Goal: Check status: Check status

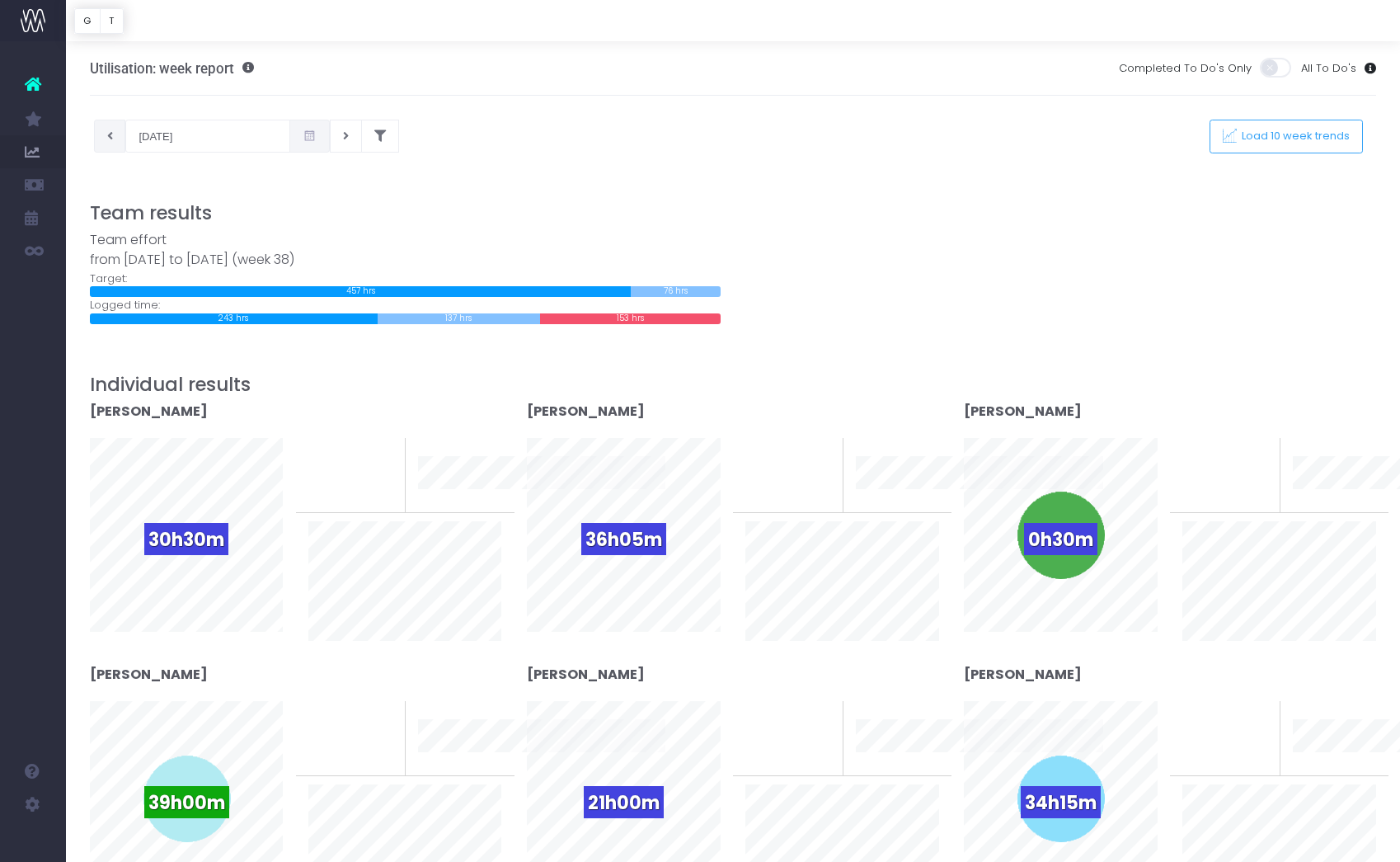
click at [106, 134] on button at bounding box center [110, 136] width 33 height 33
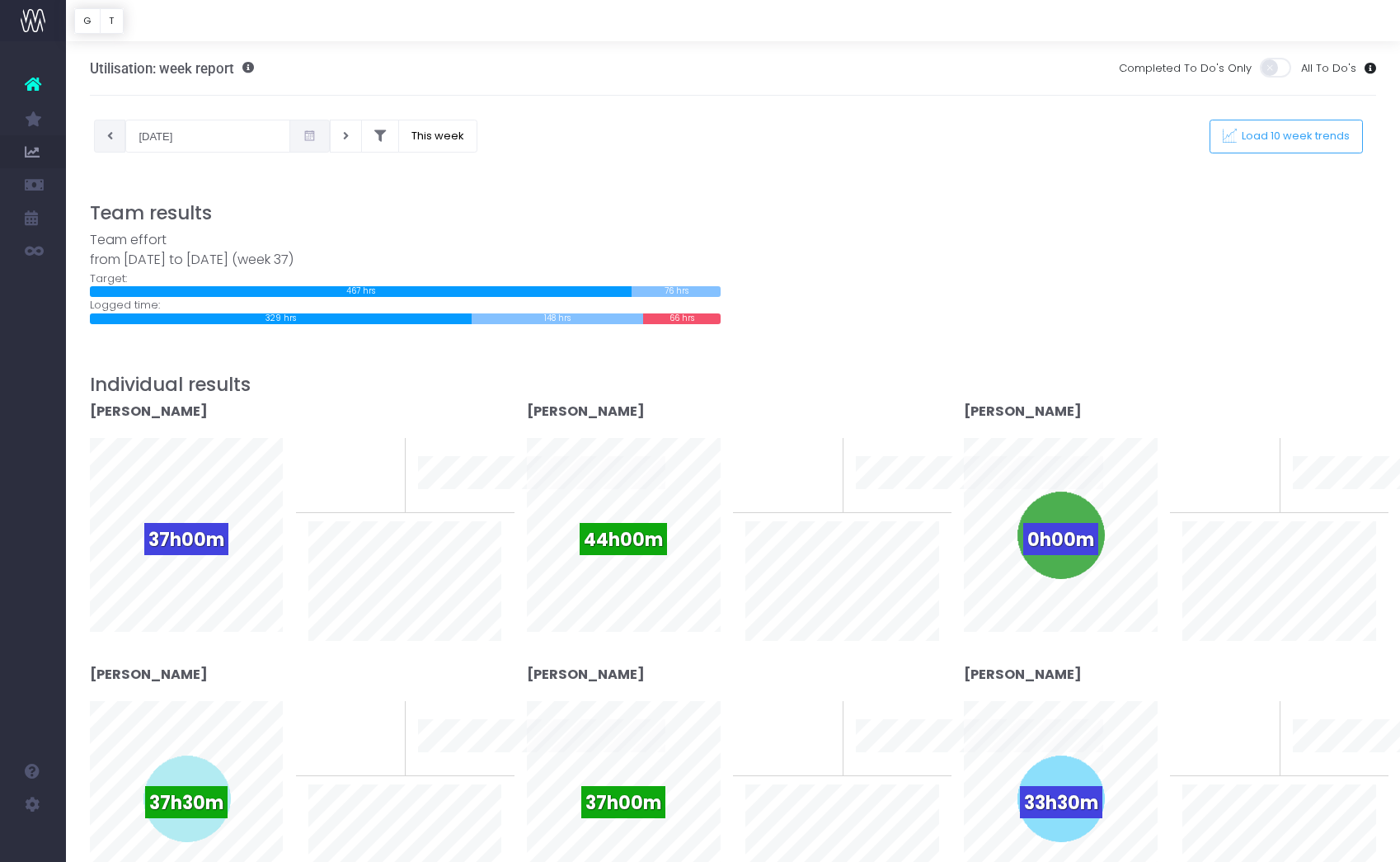
click at [103, 142] on button at bounding box center [110, 136] width 33 height 33
click at [343, 136] on icon at bounding box center [345, 136] width 6 height 0
click at [108, 136] on icon at bounding box center [110, 136] width 6 height 0
click at [343, 136] on icon at bounding box center [345, 136] width 6 height 0
click at [330, 140] on button at bounding box center [346, 136] width 33 height 33
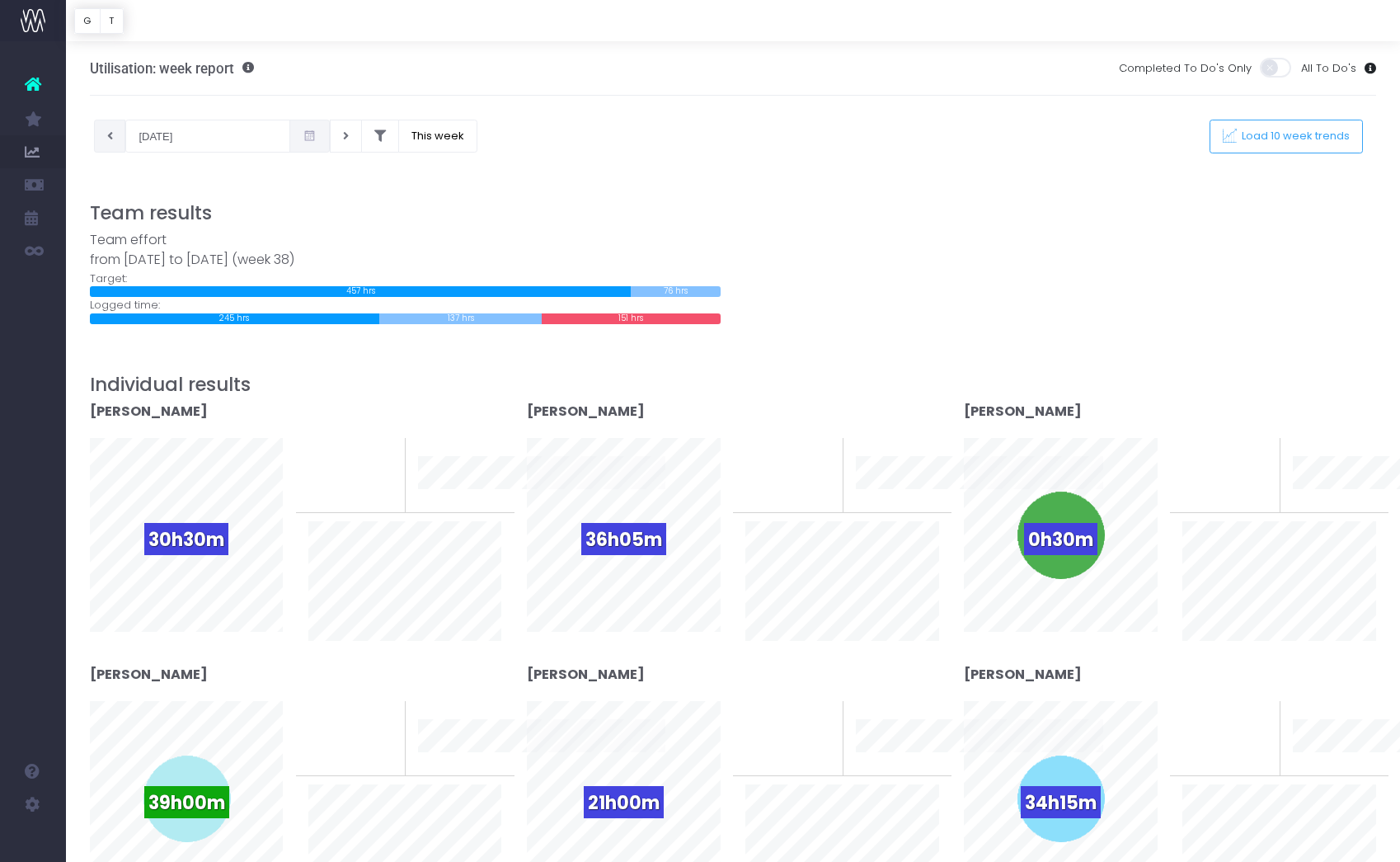
click at [113, 133] on button at bounding box center [110, 136] width 33 height 33
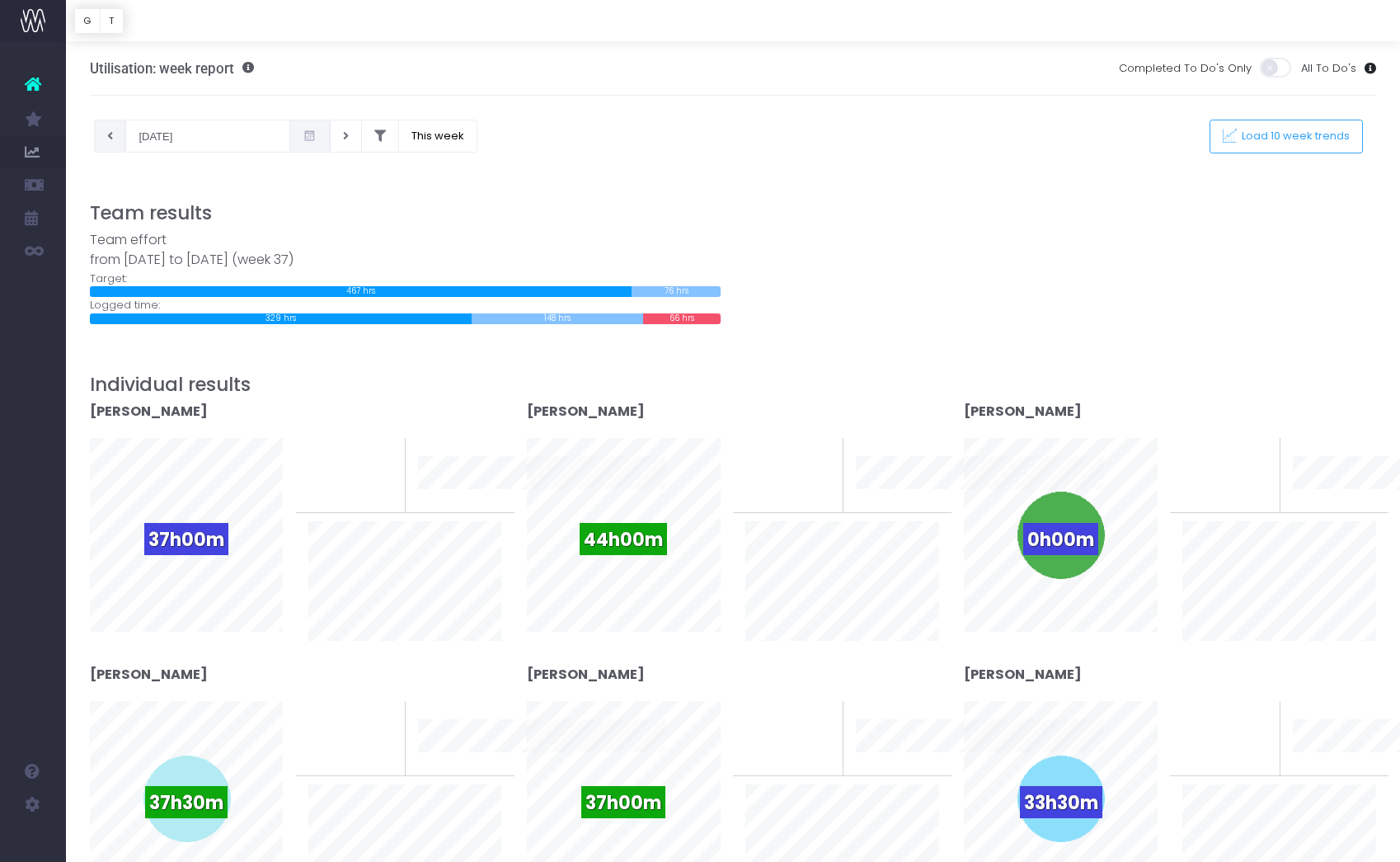
click at [111, 136] on icon at bounding box center [110, 136] width 6 height 0
click at [330, 139] on button at bounding box center [346, 136] width 33 height 33
click at [113, 138] on button at bounding box center [110, 136] width 33 height 33
type input "[DATE]"
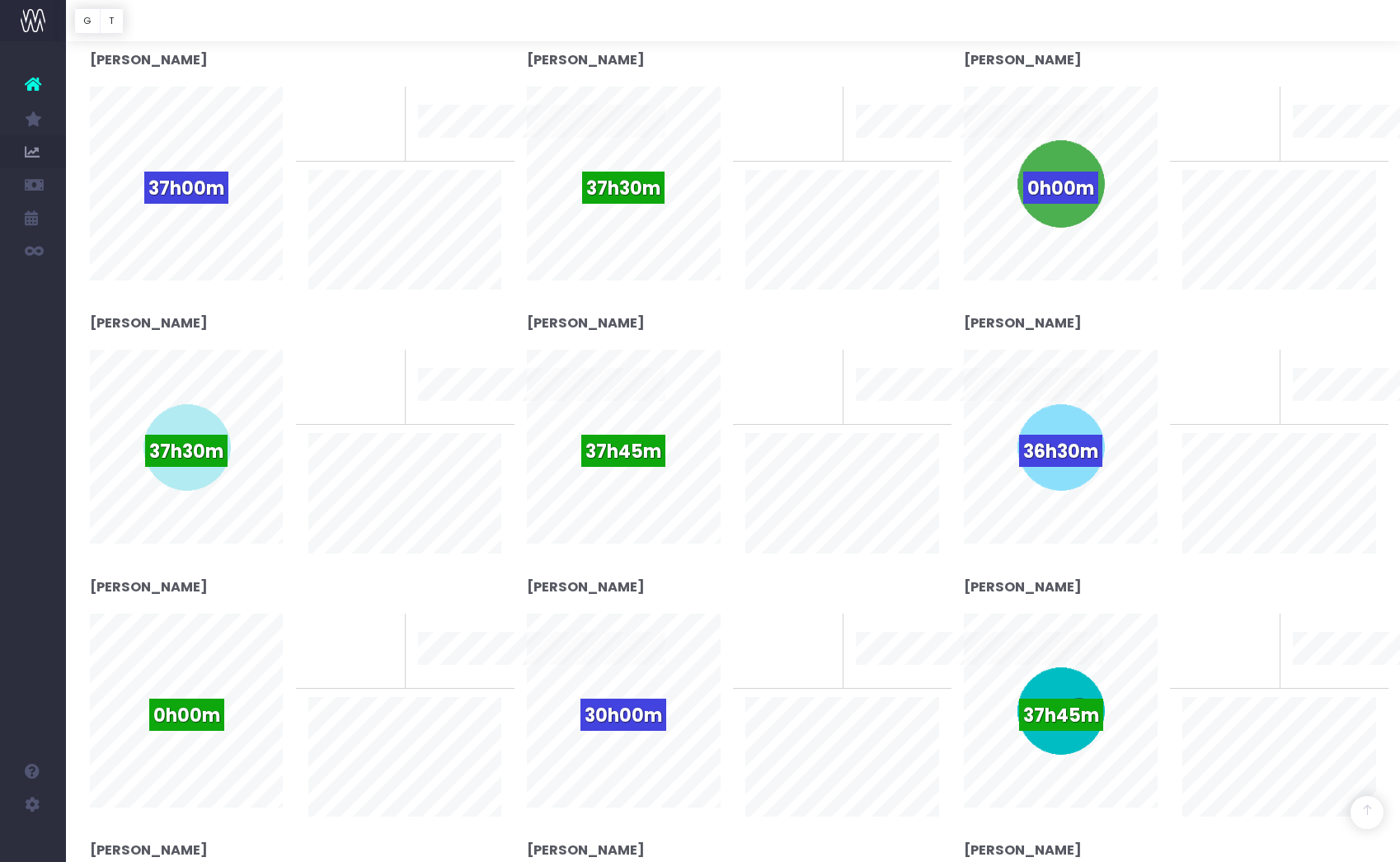
scroll to position [353, 0]
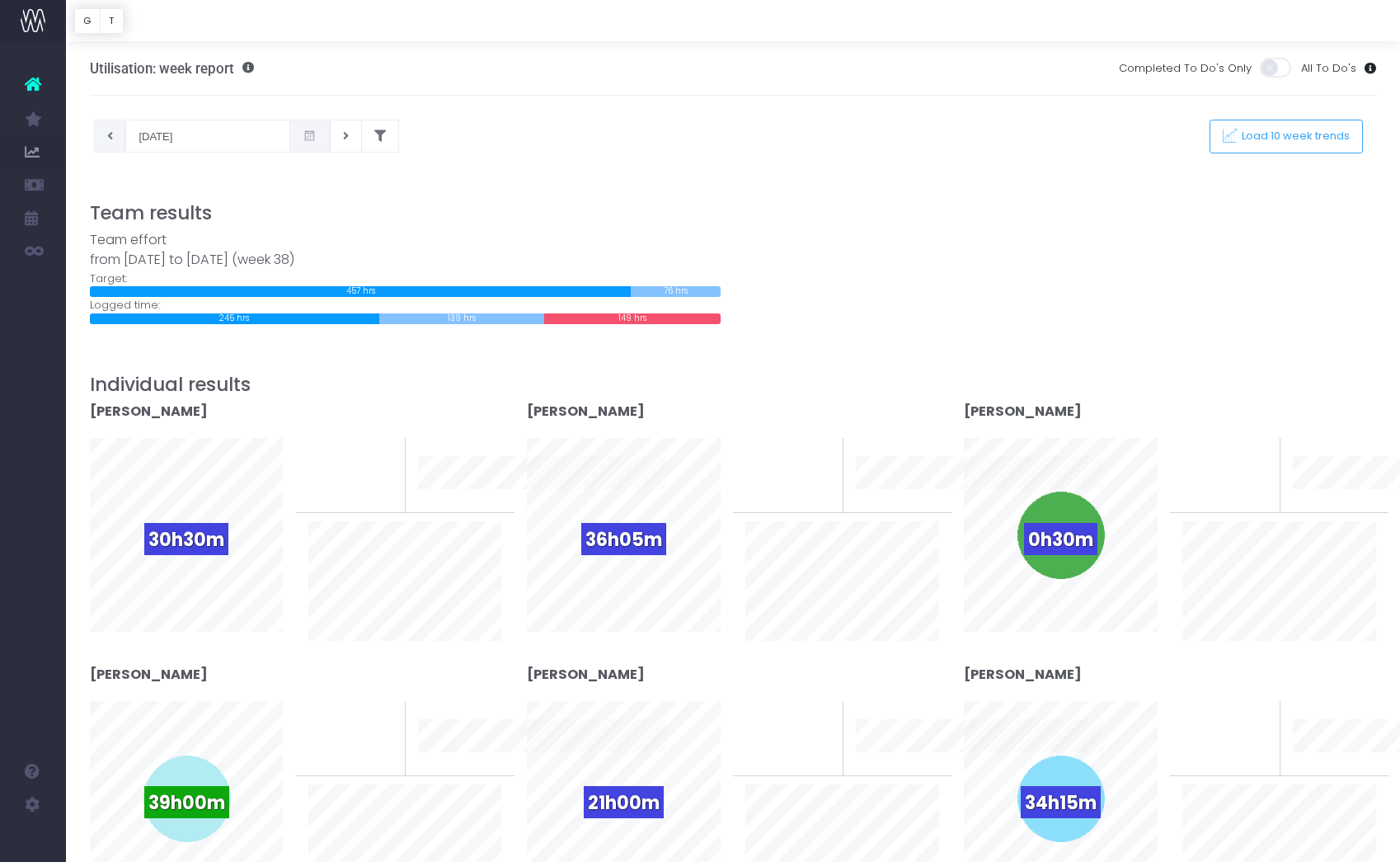
click at [110, 136] on icon at bounding box center [110, 136] width 6 height 0
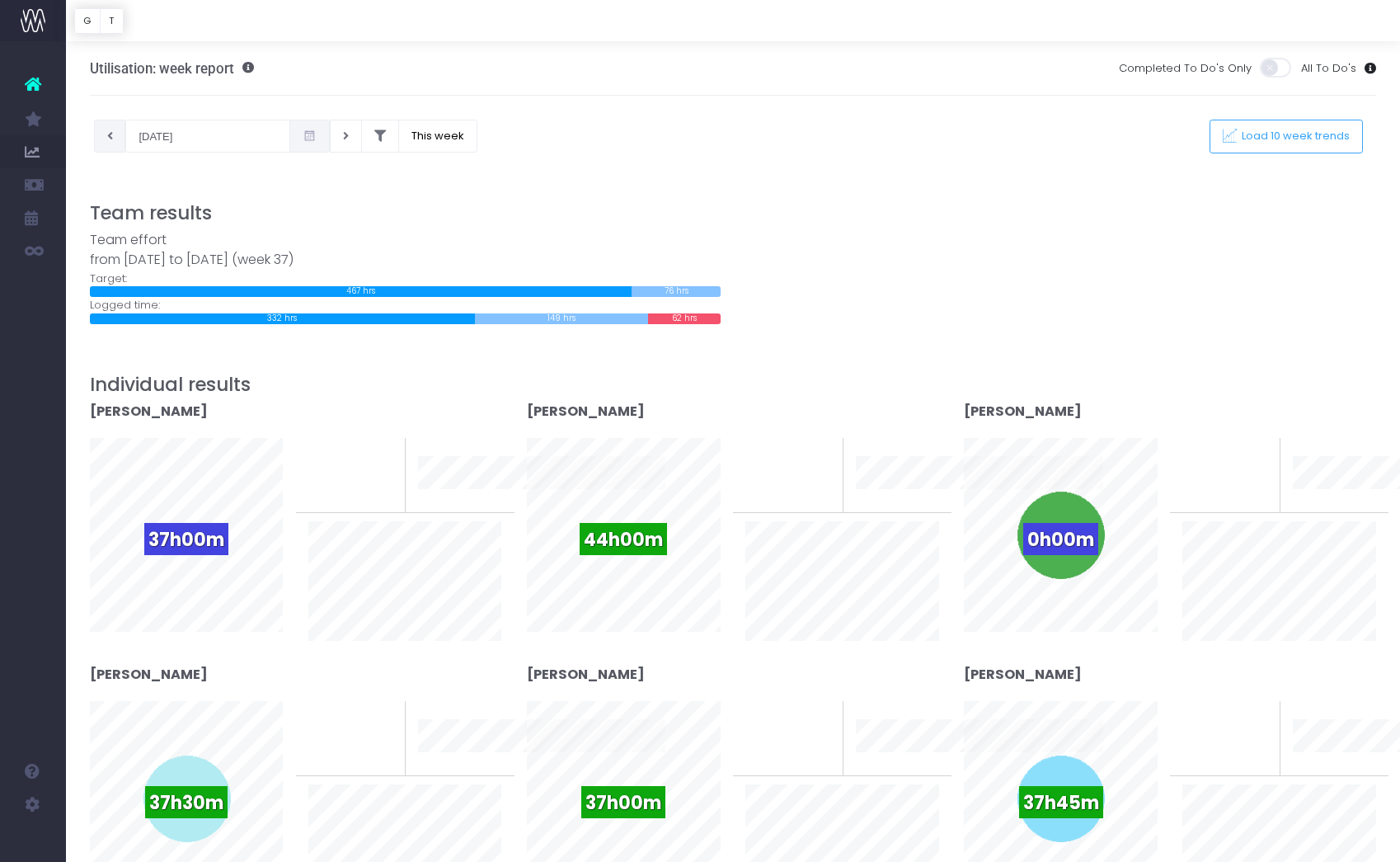
click at [108, 136] on icon at bounding box center [110, 136] width 6 height 0
click at [115, 128] on button at bounding box center [110, 136] width 33 height 33
type input "[DATE]"
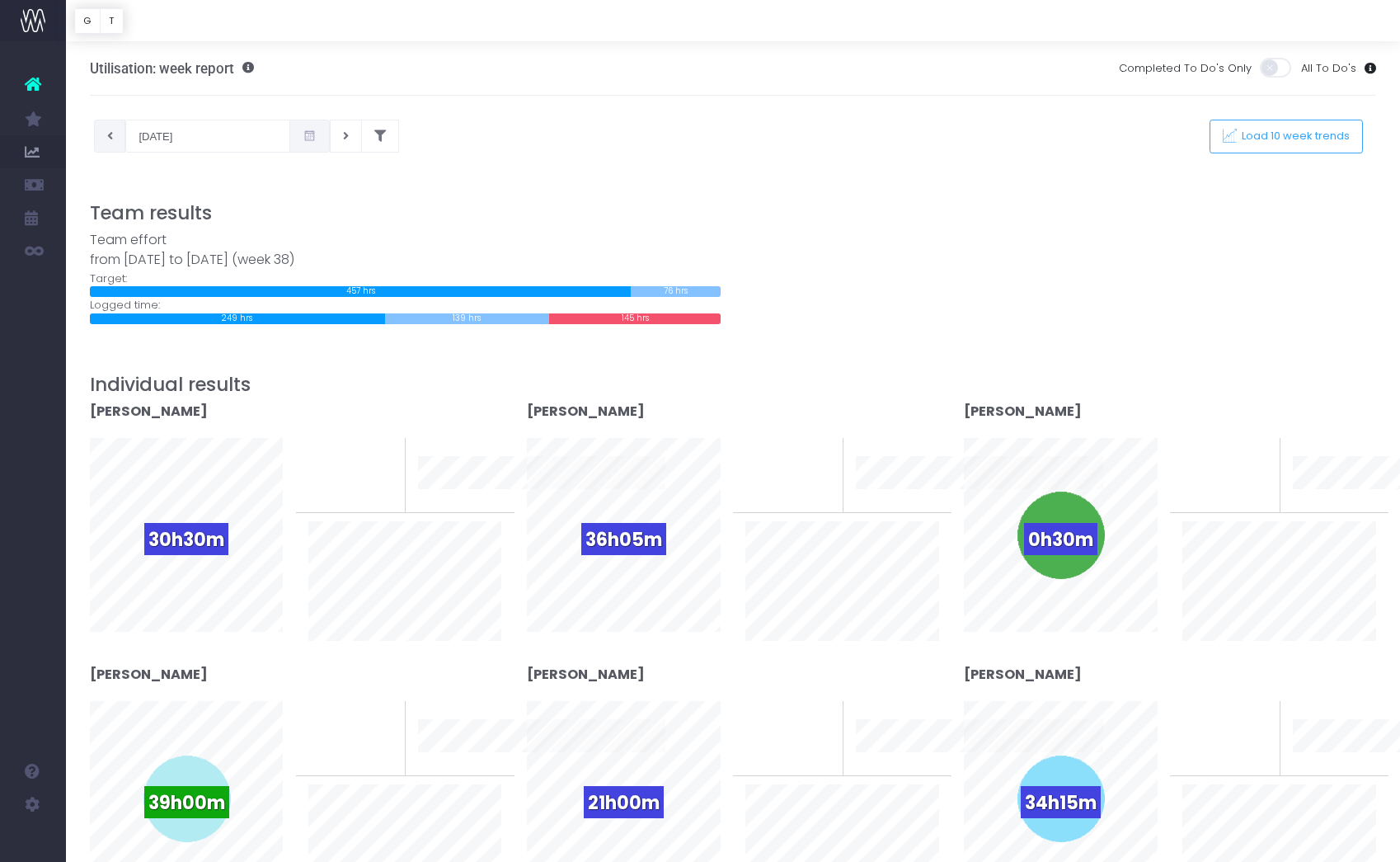
click at [111, 145] on button at bounding box center [110, 136] width 33 height 33
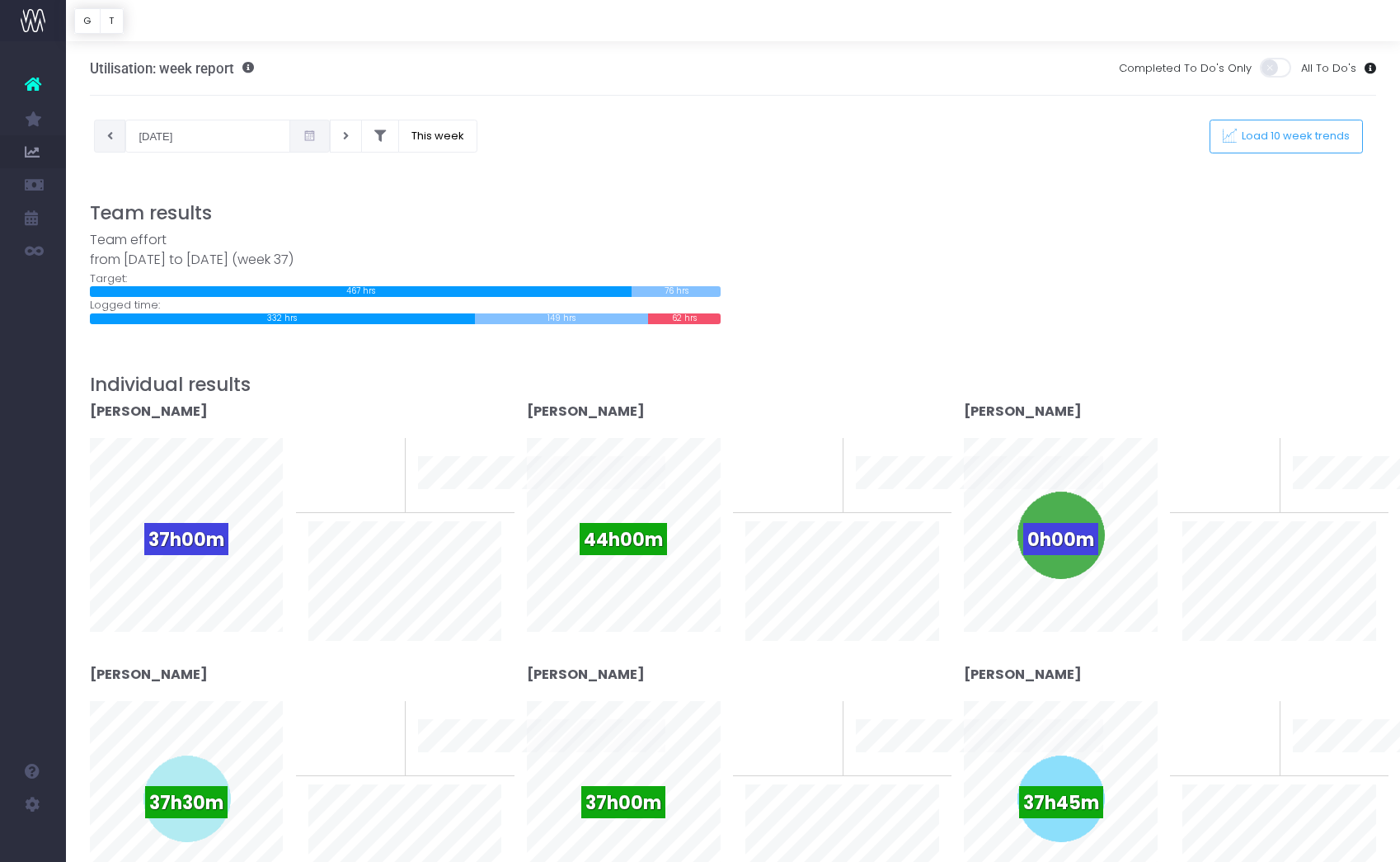
click at [108, 136] on icon at bounding box center [110, 136] width 6 height 0
type input "[DATE]"
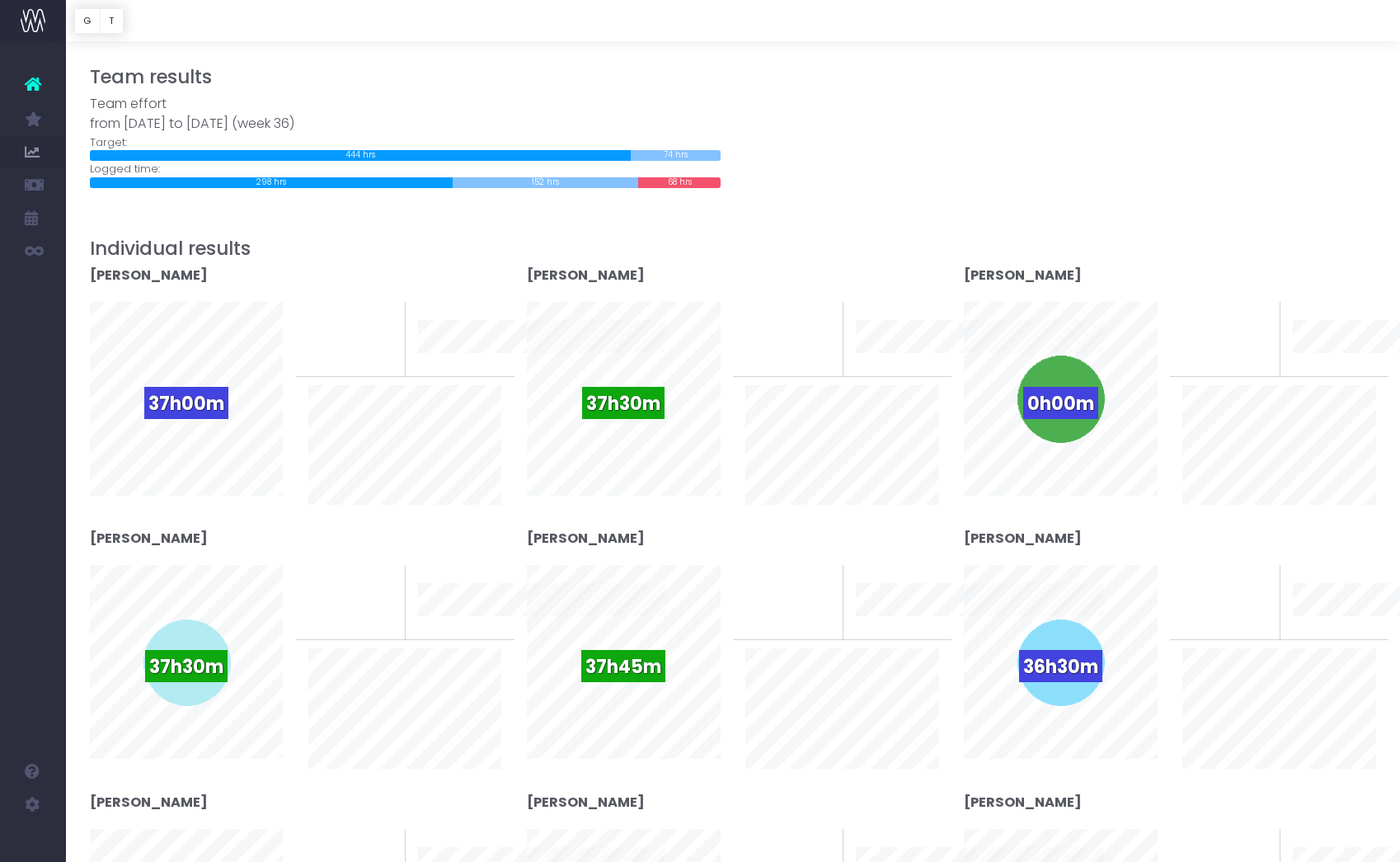
scroll to position [148, 0]
